Goal: Subscribe to service/newsletter

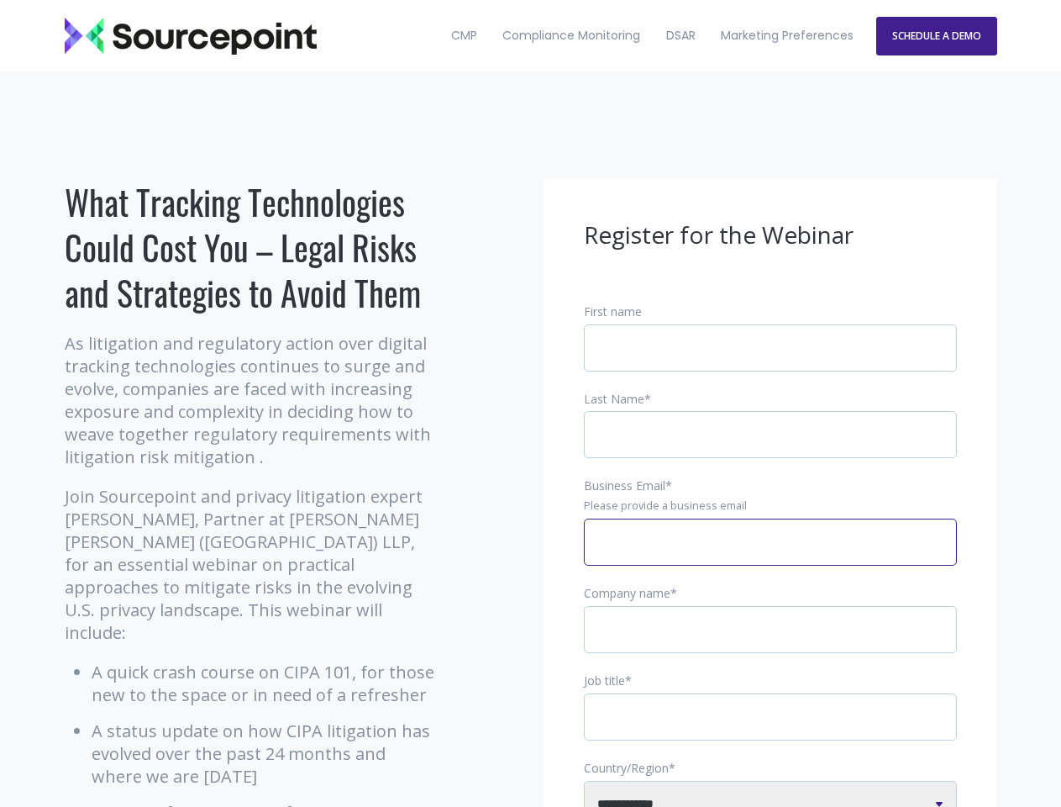
click at [771, 555] on input "Business Email *" at bounding box center [770, 541] width 373 height 47
